Goal: Information Seeking & Learning: Learn about a topic

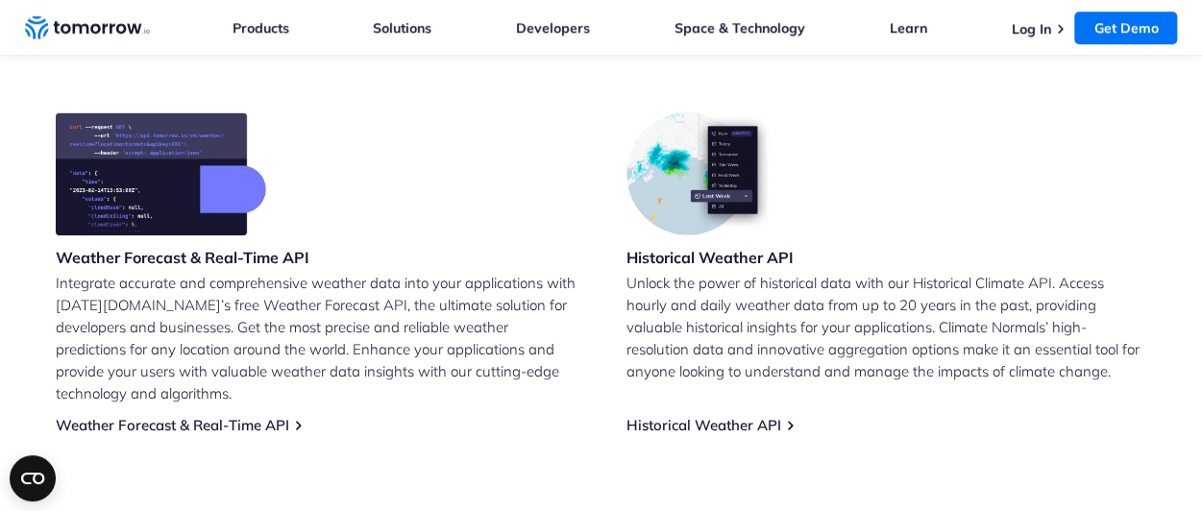
scroll to position [756, 0]
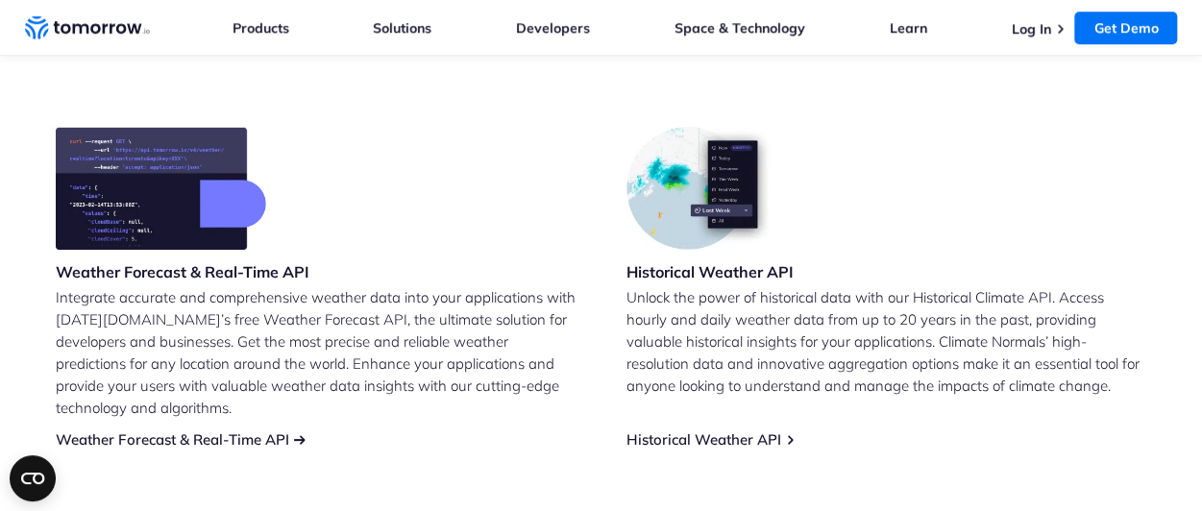
click at [242, 430] on link "Weather Forecast & Real-Time API" at bounding box center [172, 439] width 233 height 18
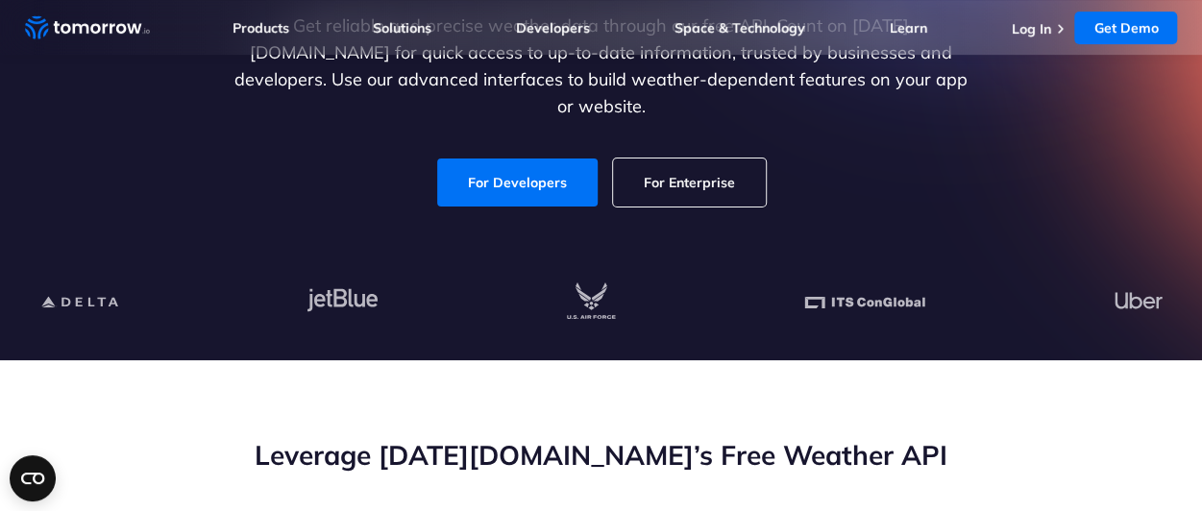
scroll to position [332, 0]
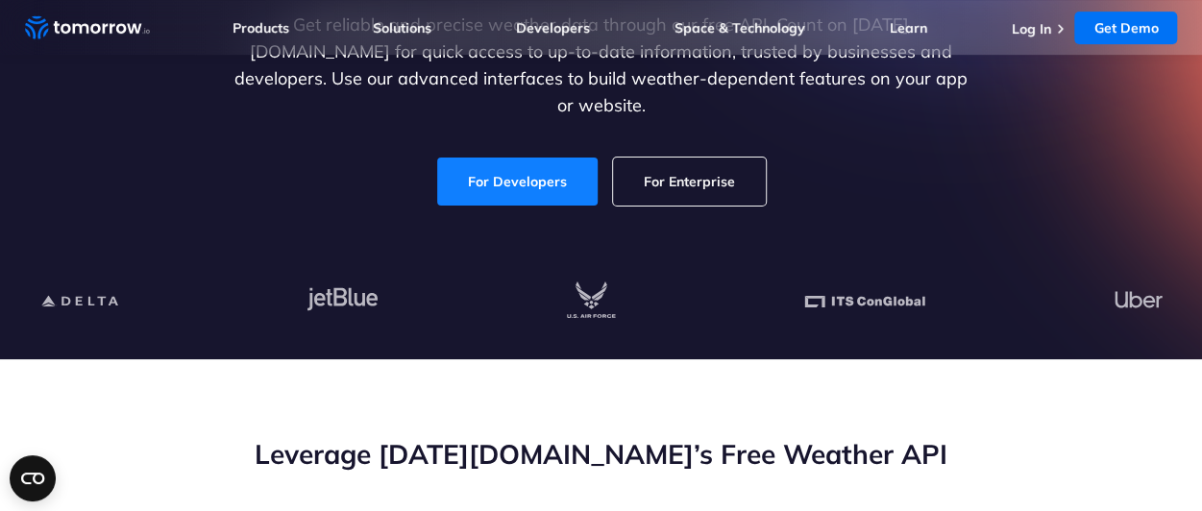
click at [526, 159] on link "For Developers" at bounding box center [517, 182] width 160 height 48
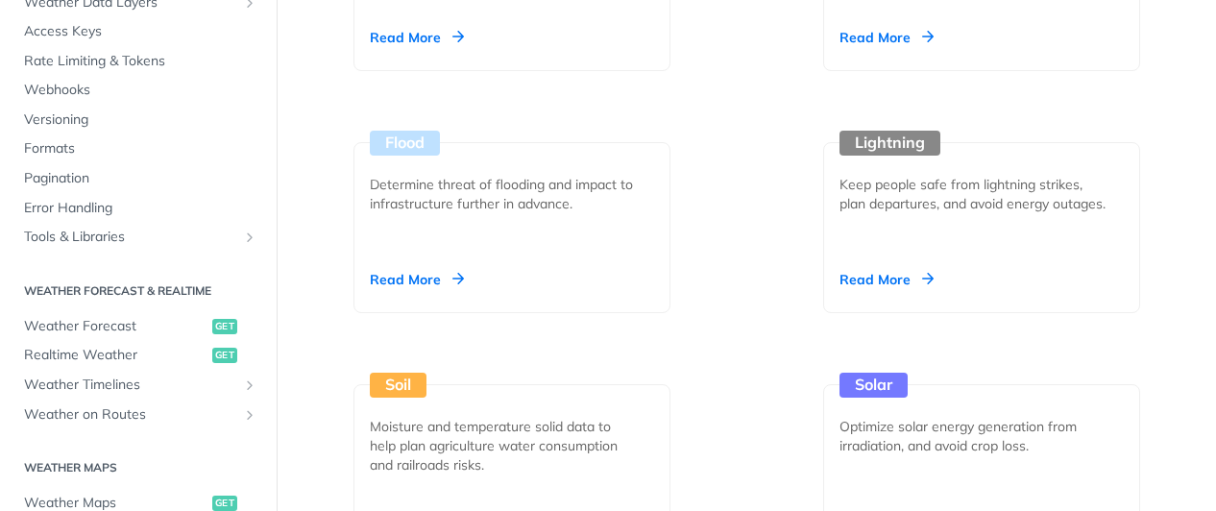
scroll to position [147, 0]
click at [163, 355] on span "Realtime Weather" at bounding box center [115, 356] width 183 height 19
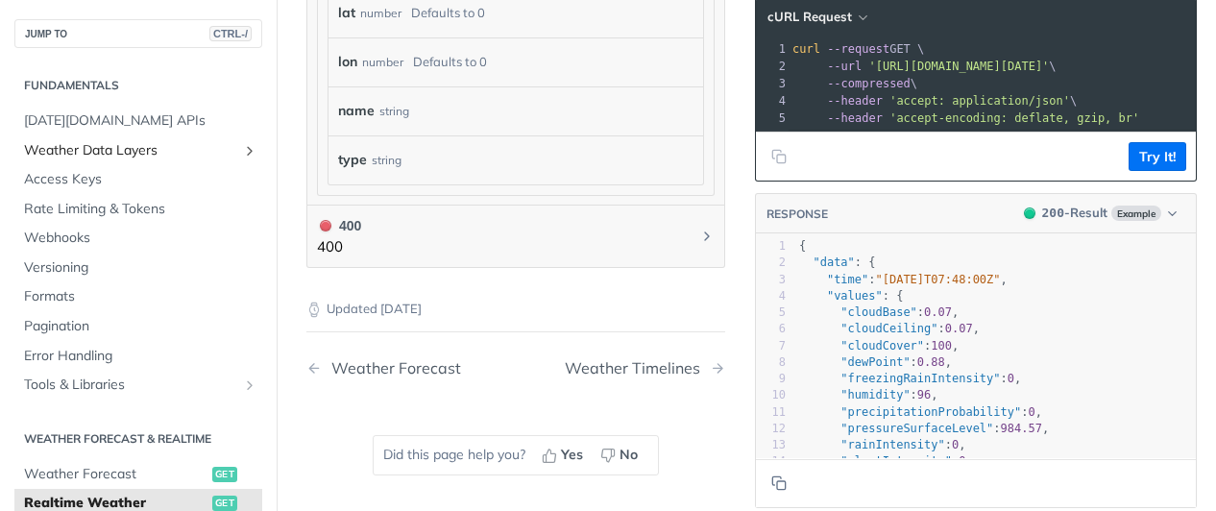
scroll to position [1447, 0]
click at [96, 214] on span "Rate Limiting & Tokens" at bounding box center [140, 209] width 233 height 19
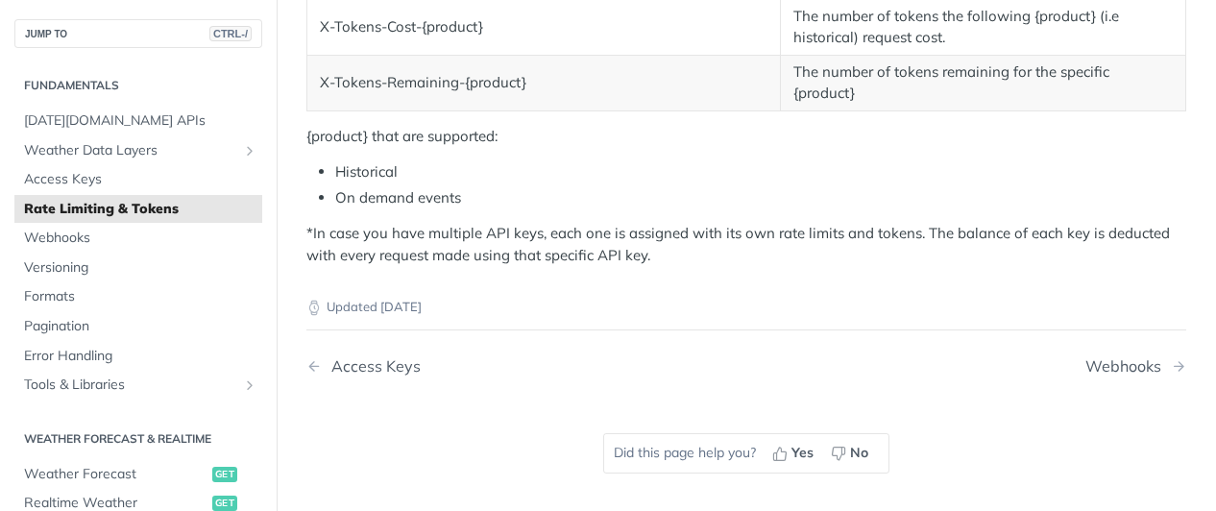
scroll to position [770, 0]
click at [337, 355] on div "Access Keys" at bounding box center [371, 364] width 99 height 18
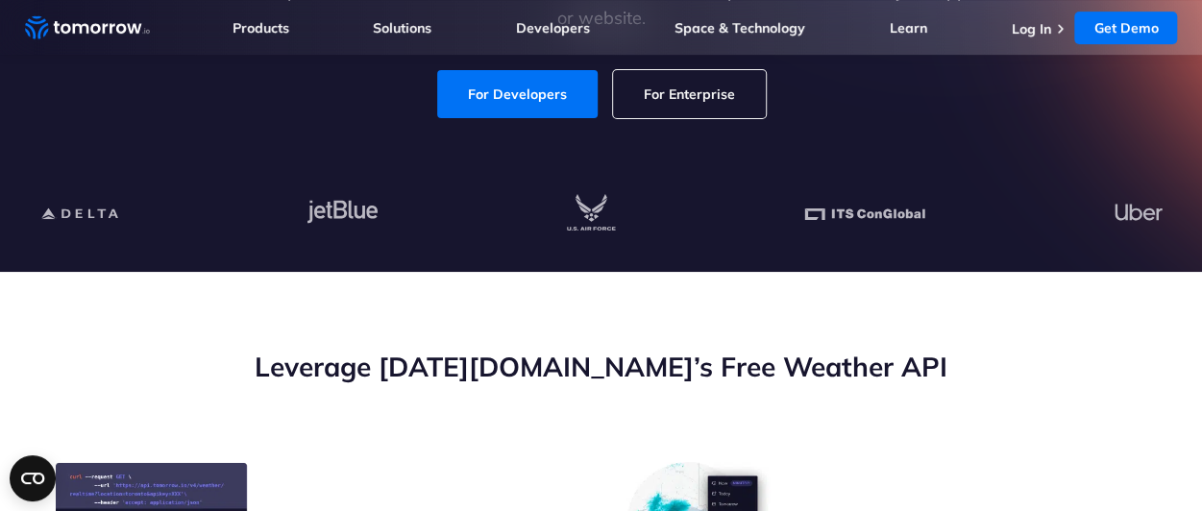
scroll to position [179, 0]
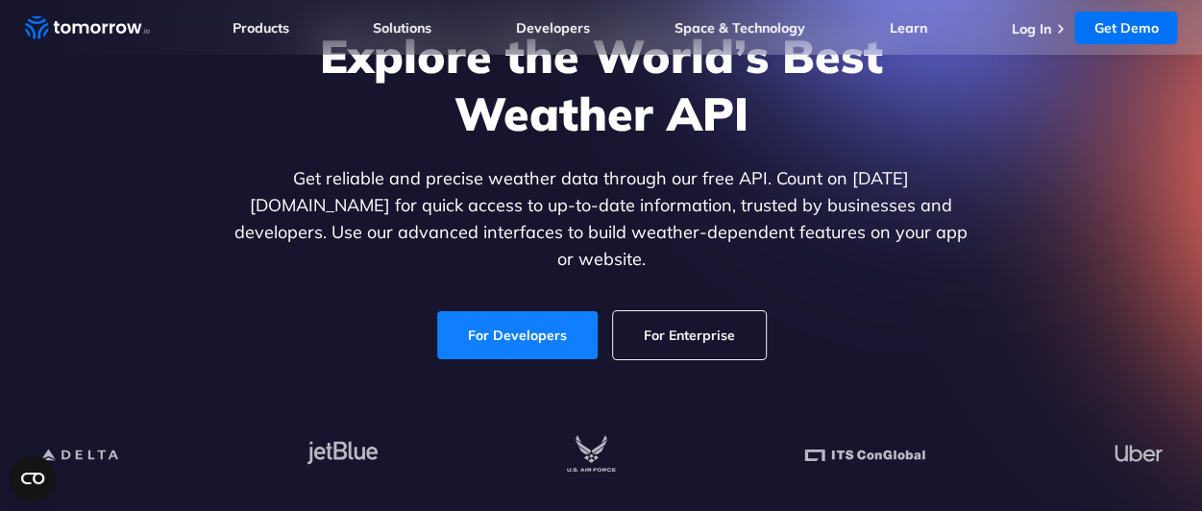
click at [563, 337] on link "For Developers" at bounding box center [517, 335] width 160 height 48
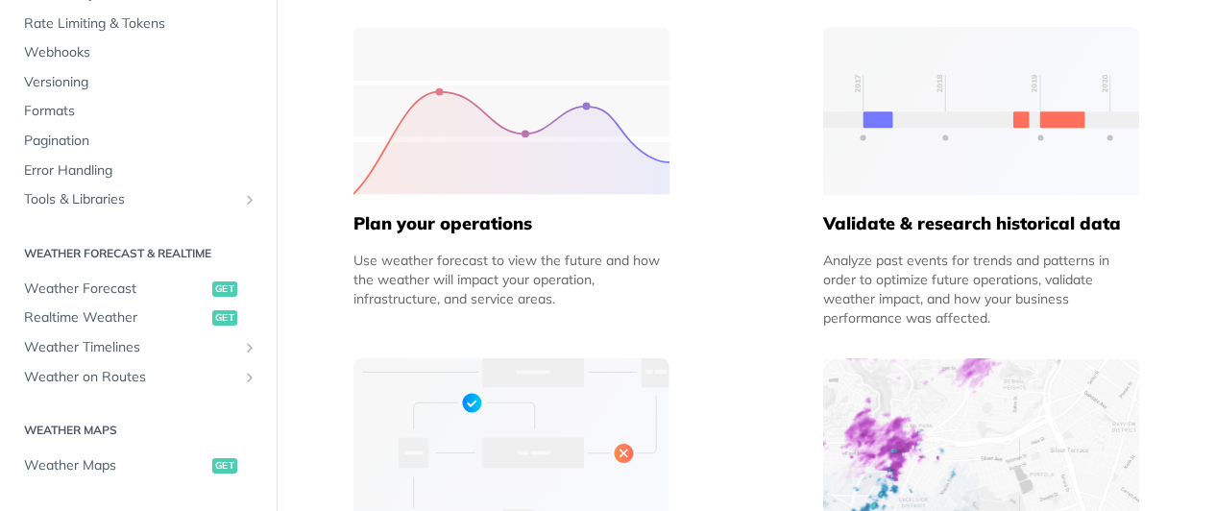
scroll to position [188, 0]
